Goal: Contribute content

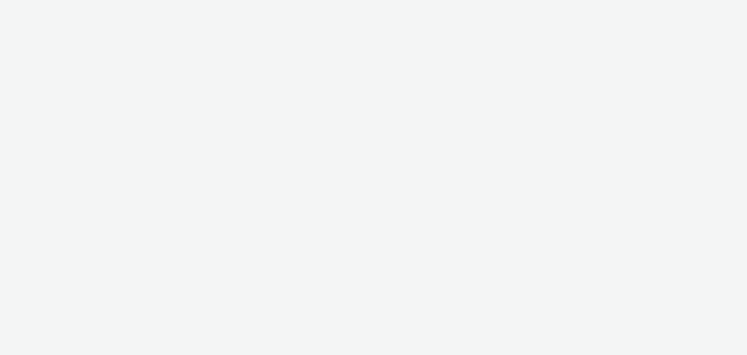
select select "79162ed7-0017-4339-93b0-3399b708648f"
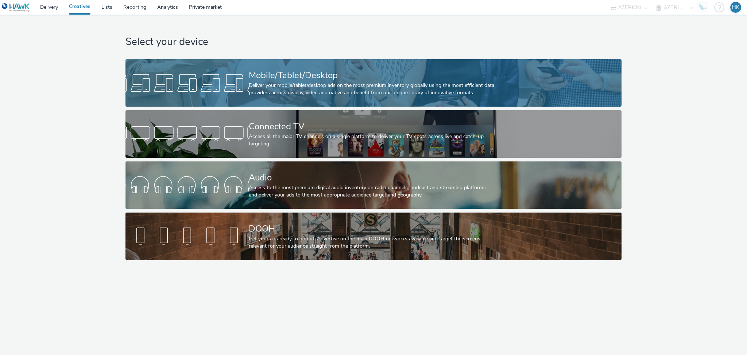
click at [282, 82] on div "Deliver your mobile/tablet/desktop ads on the most premium inventory globally u…" at bounding box center [372, 89] width 247 height 15
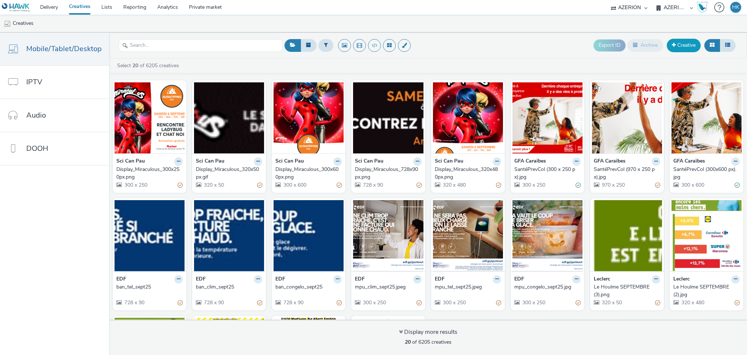
click at [686, 40] on link "Creative" at bounding box center [684, 45] width 34 height 13
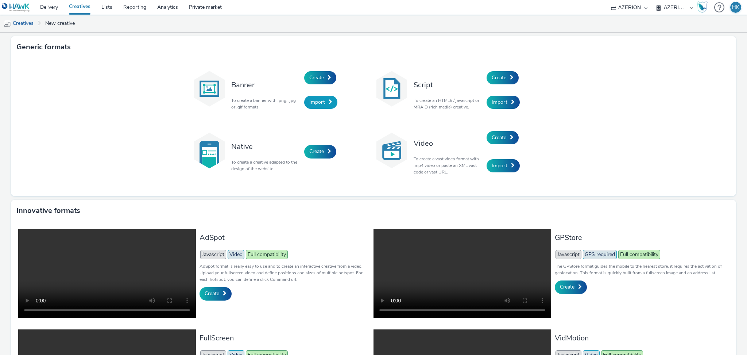
click at [313, 98] on span "Import" at bounding box center [317, 101] width 16 height 7
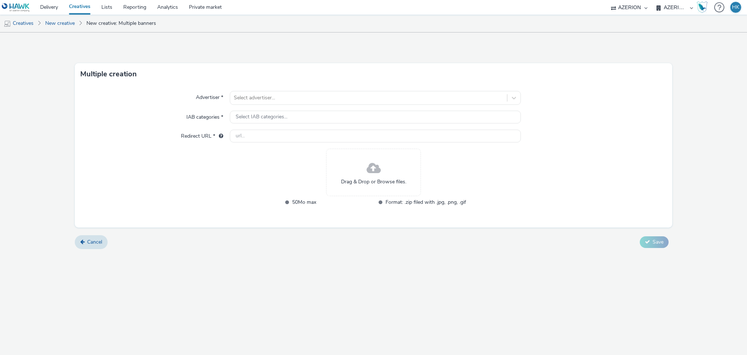
click at [348, 170] on div "Drag & Drop or Browse files." at bounding box center [373, 171] width 95 height 47
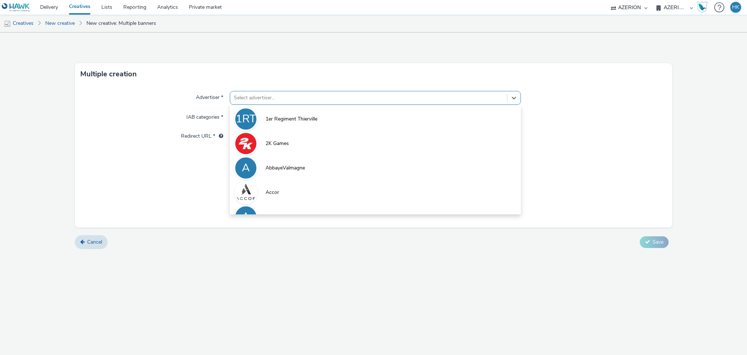
click at [255, 94] on div at bounding box center [369, 97] width 270 height 9
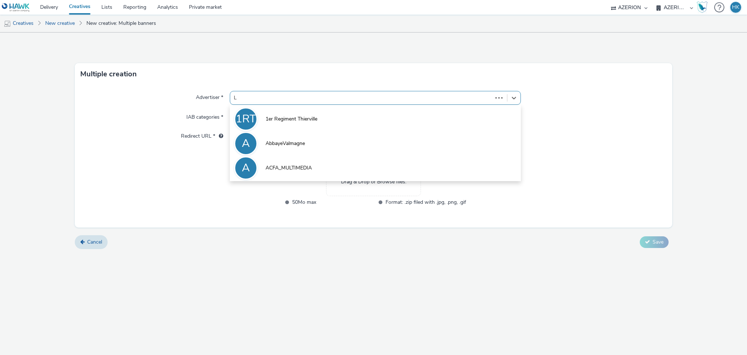
type input "LG"
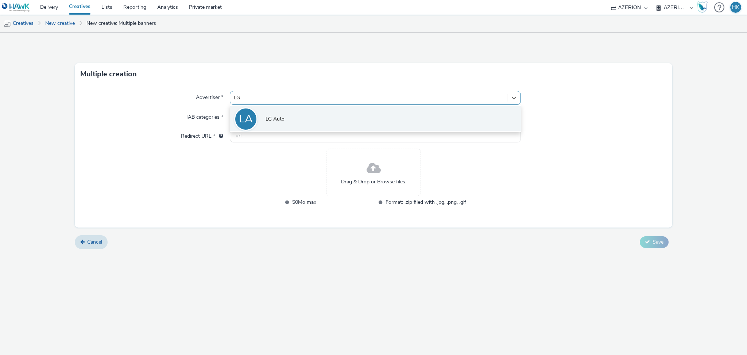
click at [284, 123] on li "LA LG Auto" at bounding box center [375, 118] width 291 height 24
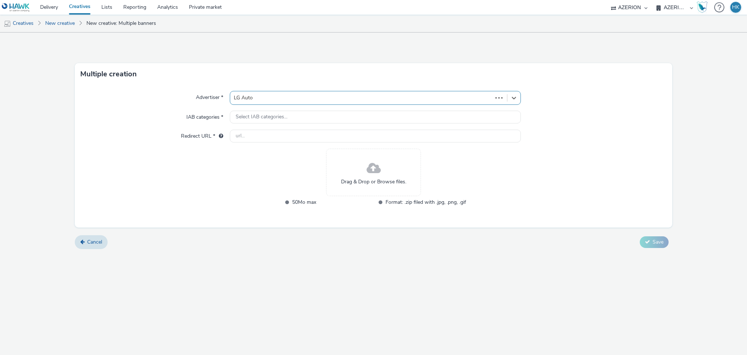
type input "[URL][DOMAIN_NAME]"
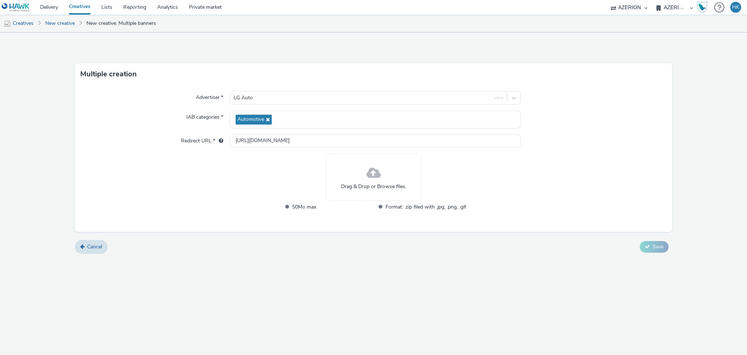
click at [345, 174] on div "Drag & Drop or Browse files." at bounding box center [373, 176] width 95 height 47
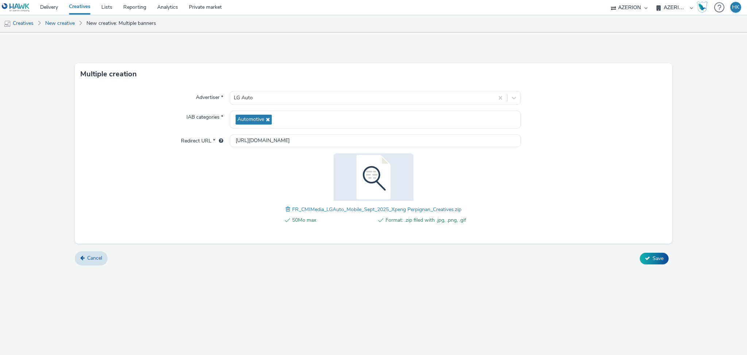
click at [661, 257] on span "Save" at bounding box center [657, 258] width 11 height 7
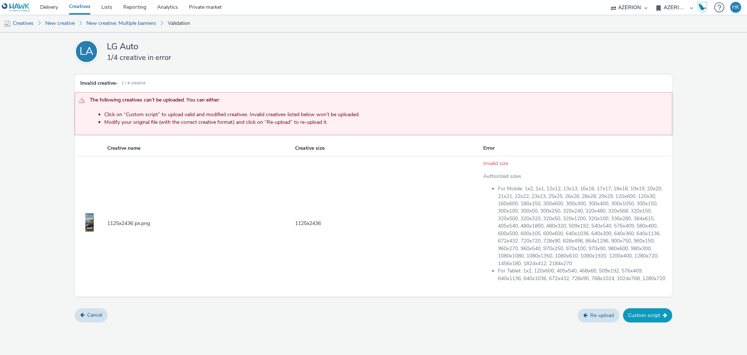
click at [632, 322] on button "Custom script" at bounding box center [647, 315] width 49 height 14
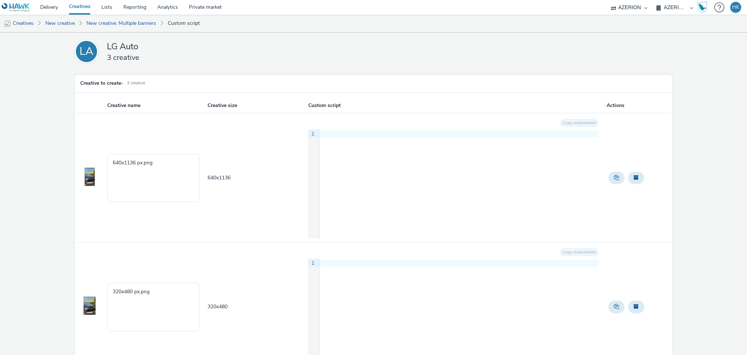
scroll to position [180, 0]
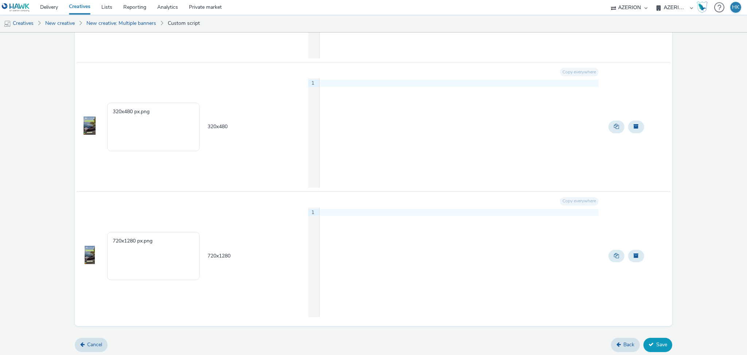
click at [652, 344] on button "Save" at bounding box center [657, 344] width 29 height 14
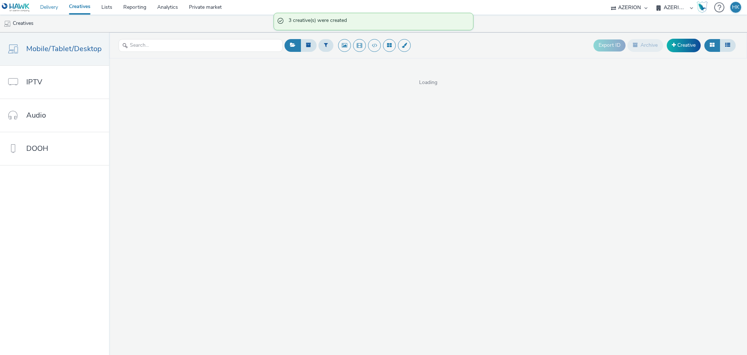
click at [50, 6] on link "Delivery" at bounding box center [49, 7] width 29 height 15
